Goal: Navigation & Orientation: Find specific page/section

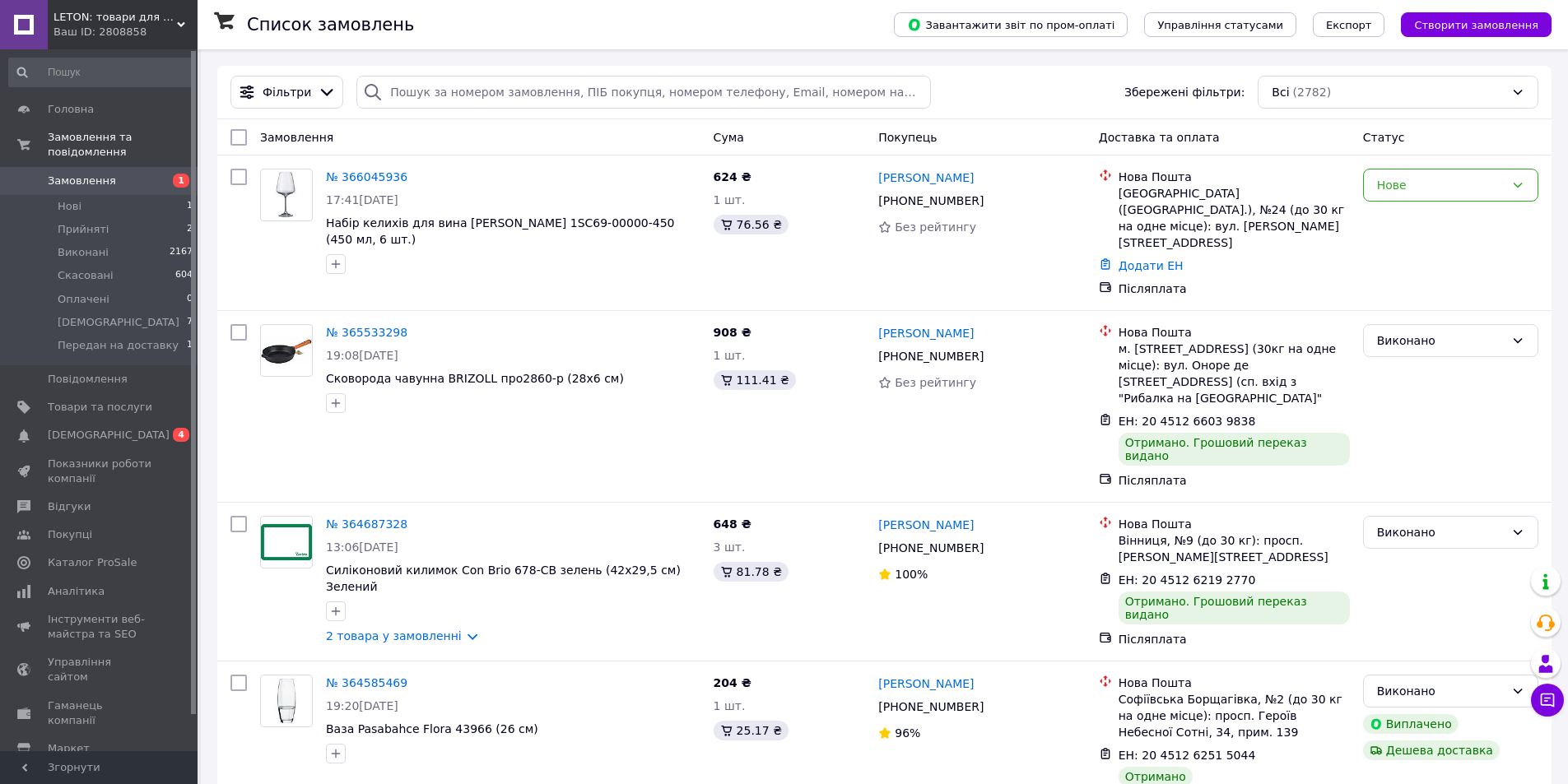
click at [100, 770] on span "Налаштування" at bounding box center [89, 777] width 84 height 14
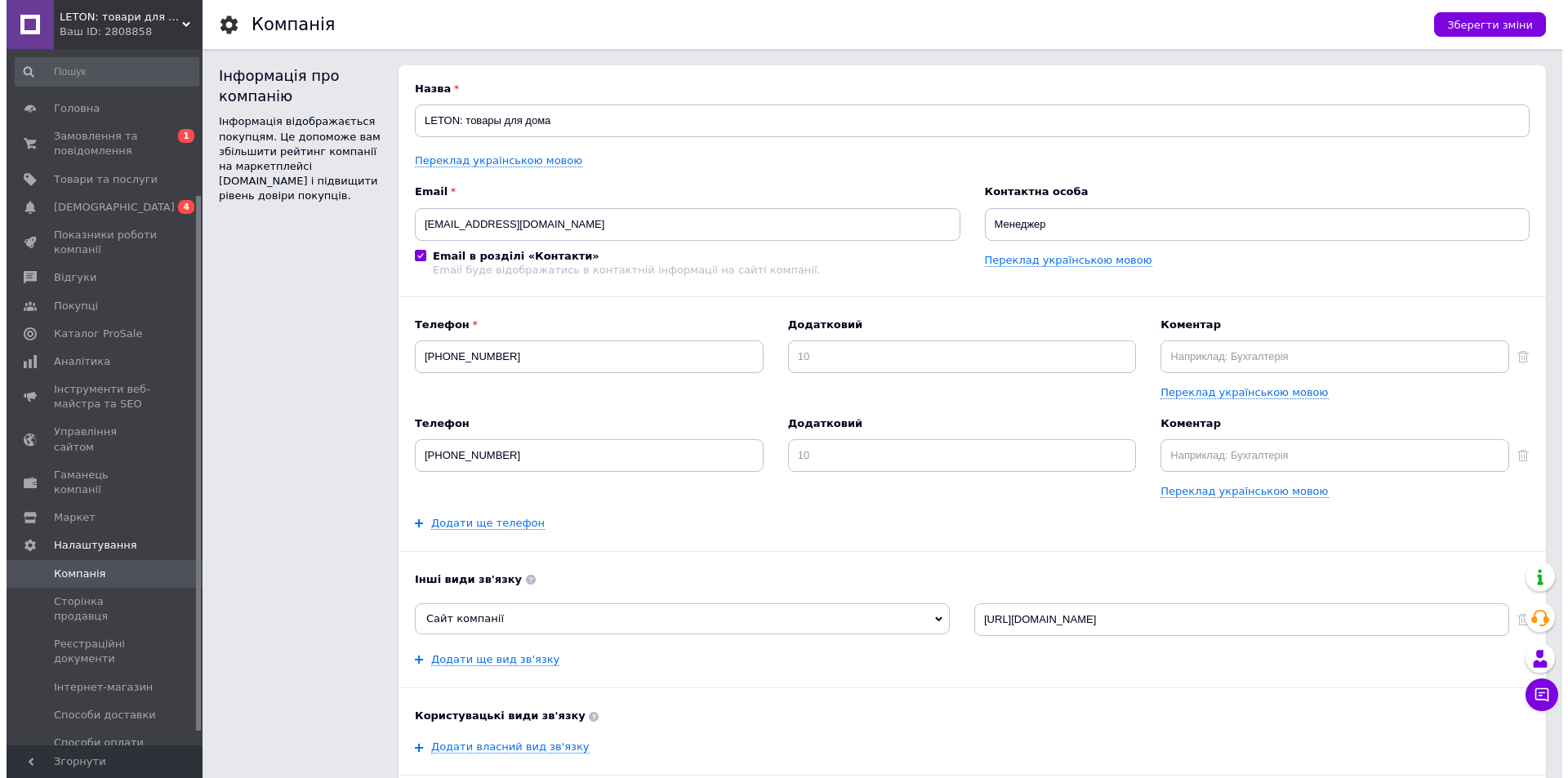
scroll to position [207, 0]
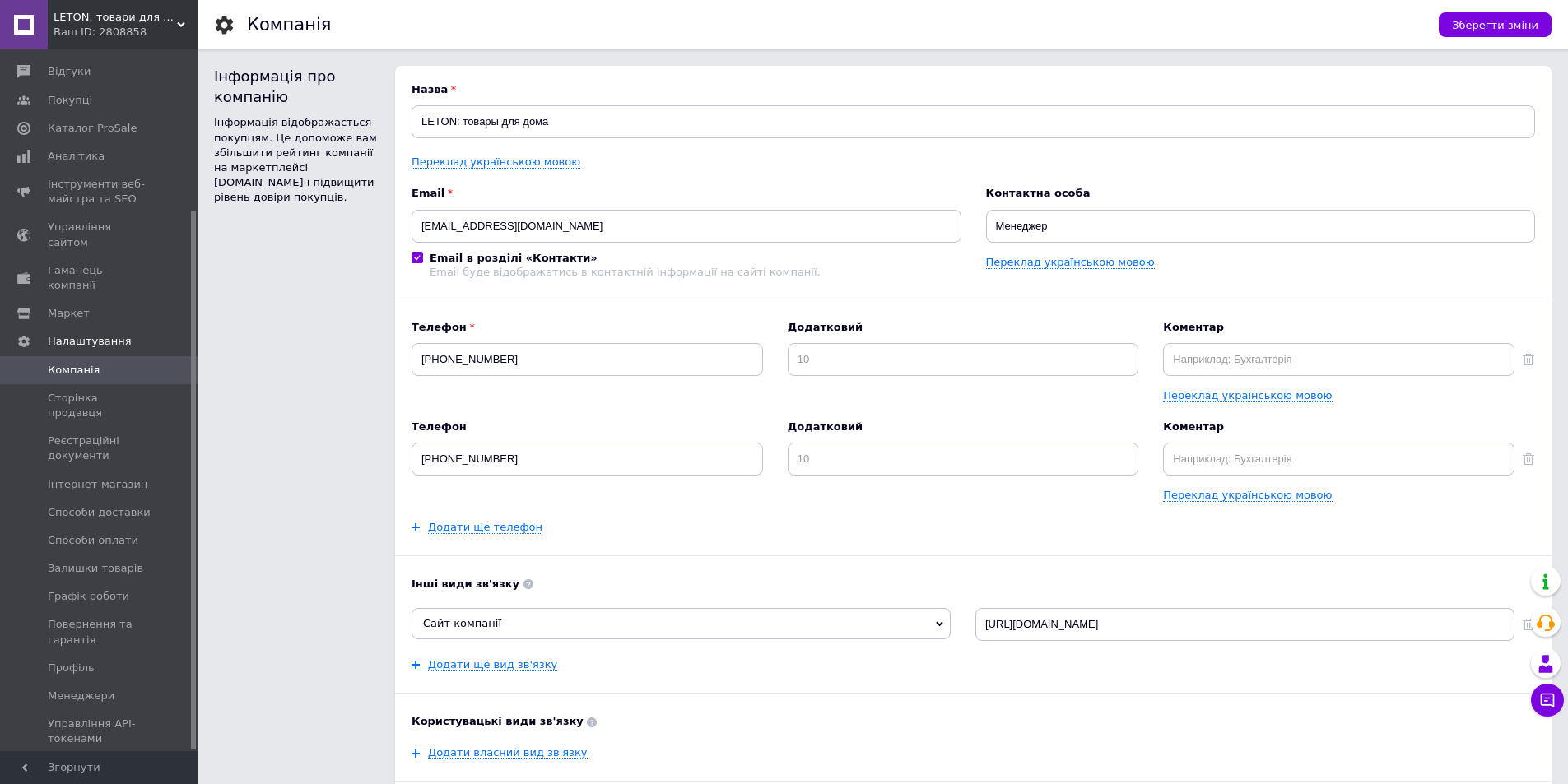
click at [93, 761] on span "[PERSON_NAME] та рахунки Prom топ" at bounding box center [100, 783] width 104 height 45
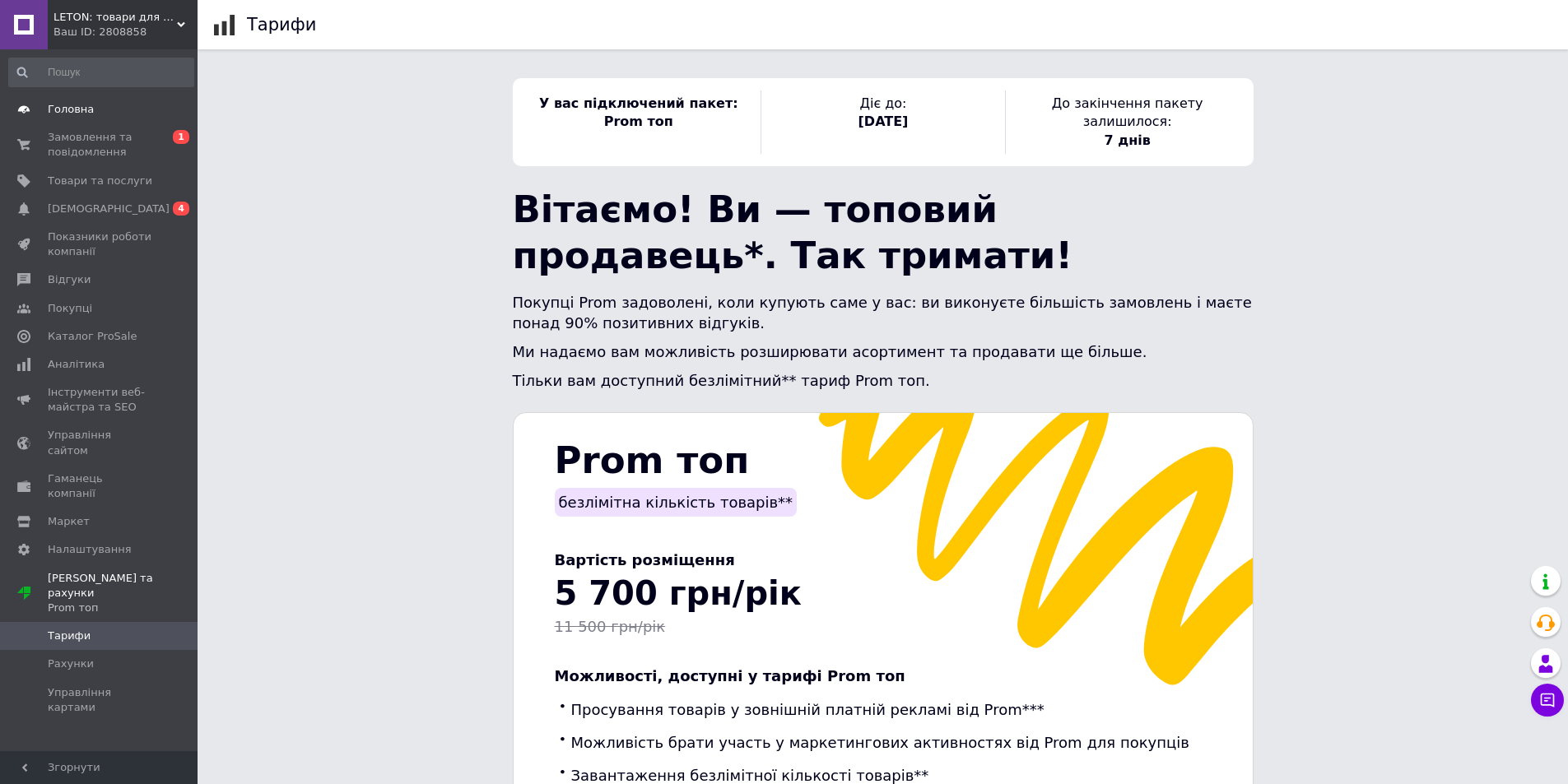
click at [84, 109] on span "Головна" at bounding box center [70, 110] width 46 height 14
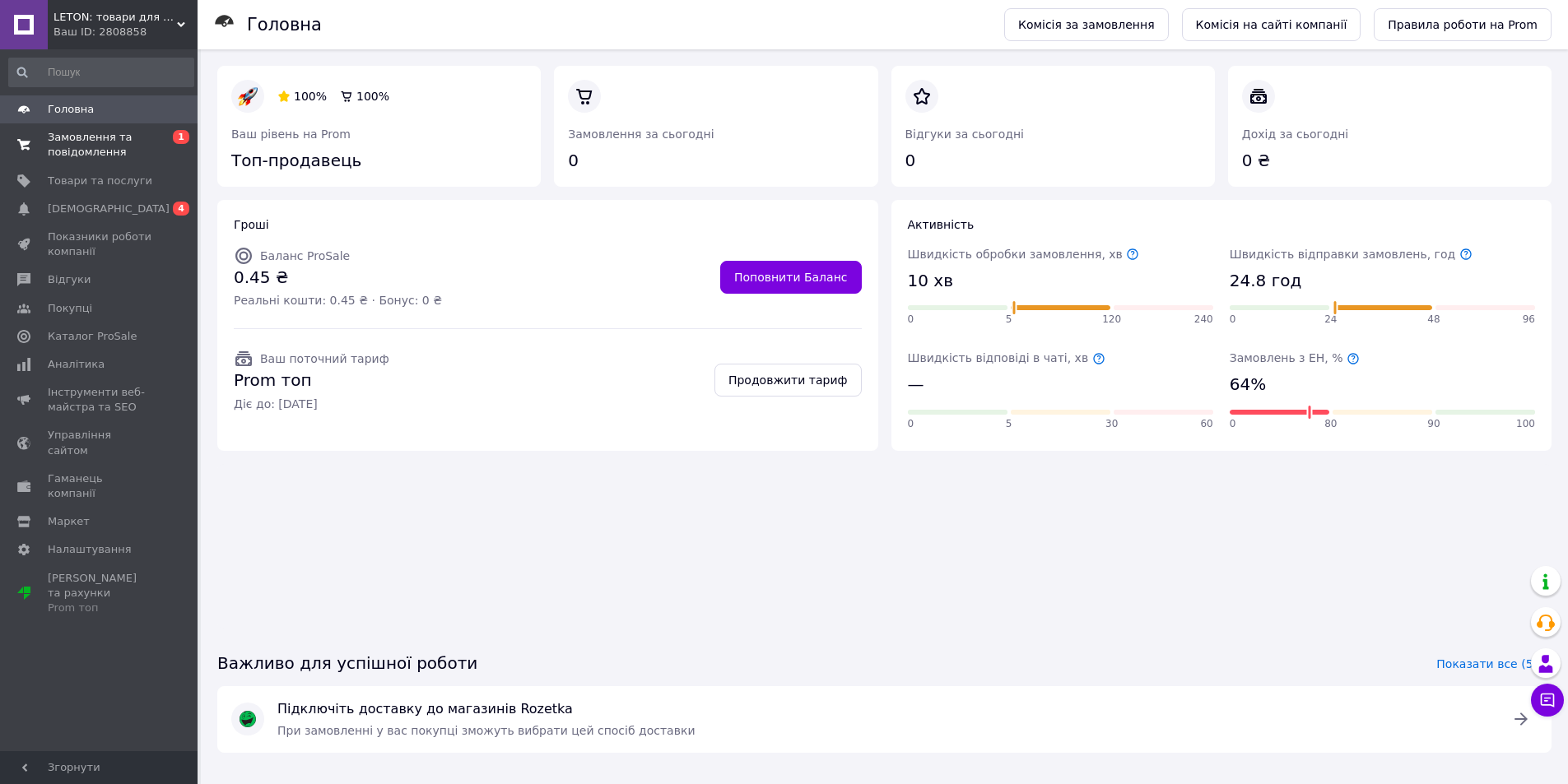
click at [119, 138] on span "Замовлення та повідомлення" at bounding box center [100, 145] width 104 height 30
